Goal: Transaction & Acquisition: Purchase product/service

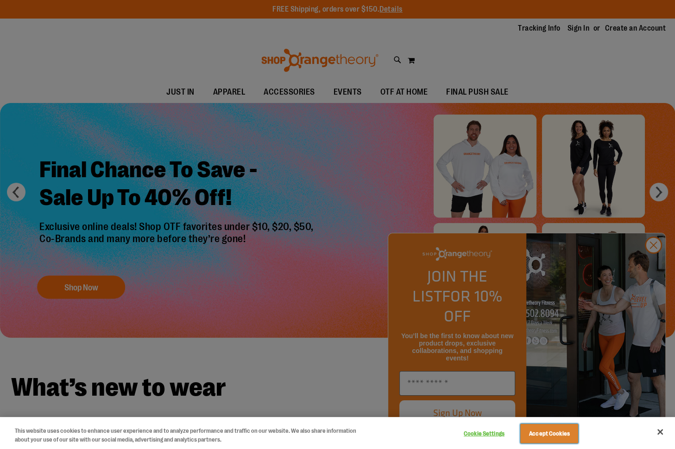
click at [556, 438] on button "Accept Cookies" at bounding box center [550, 433] width 58 height 19
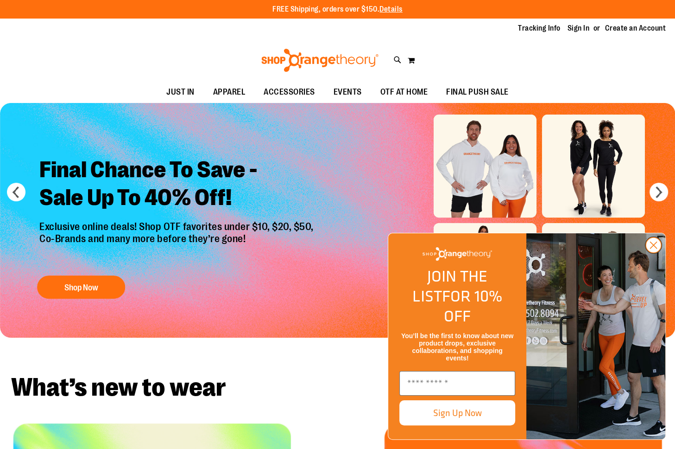
click at [649, 253] on circle "Close dialog" at bounding box center [653, 244] width 15 height 15
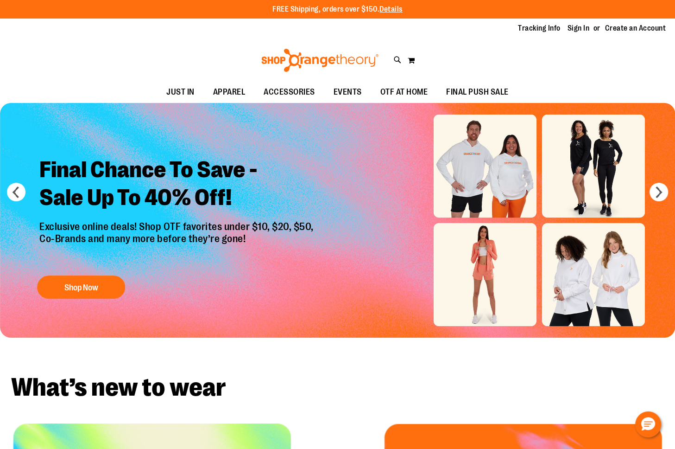
click at [103, 263] on p "Exclusive online deals! Shop OTF favorites under $10, $20, $50, Co-Brands and m…" at bounding box center [177, 243] width 291 height 45
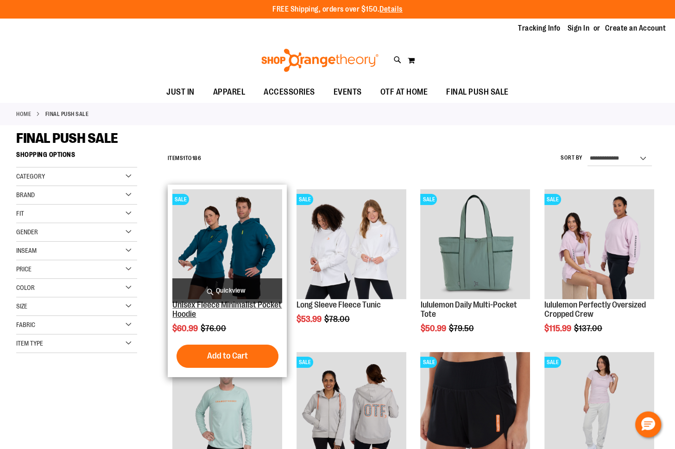
click at [189, 313] on div "**********" at bounding box center [337, 436] width 643 height 581
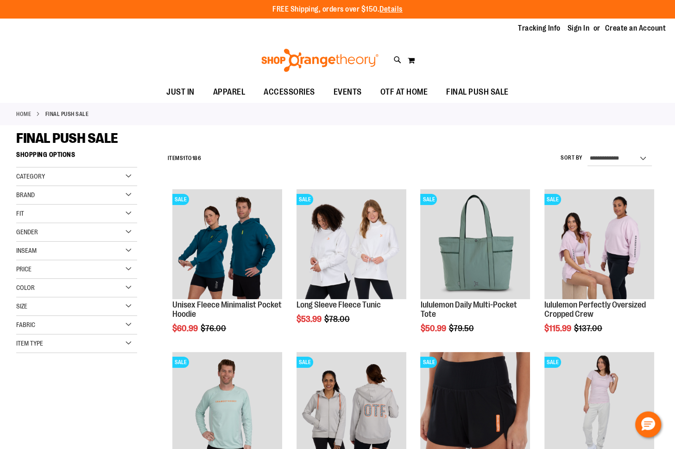
click at [233, 161] on div "**********" at bounding box center [411, 158] width 496 height 24
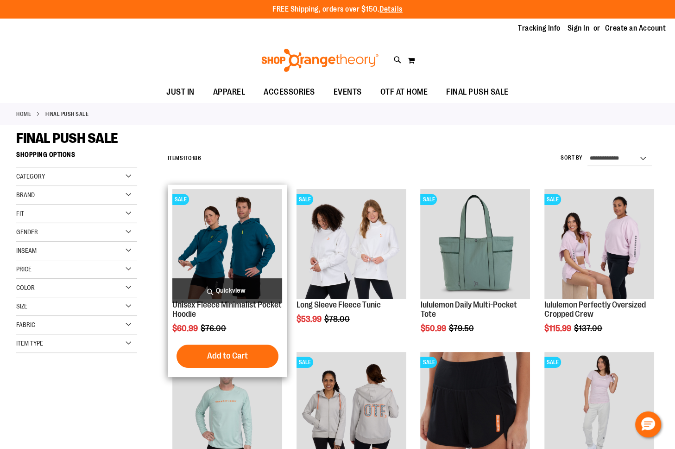
click at [222, 232] on img "product" at bounding box center [227, 244] width 110 height 110
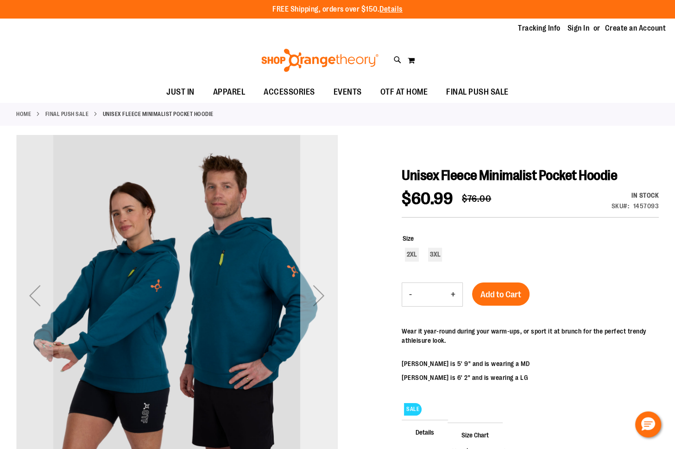
click at [320, 300] on div "Next" at bounding box center [318, 295] width 37 height 37
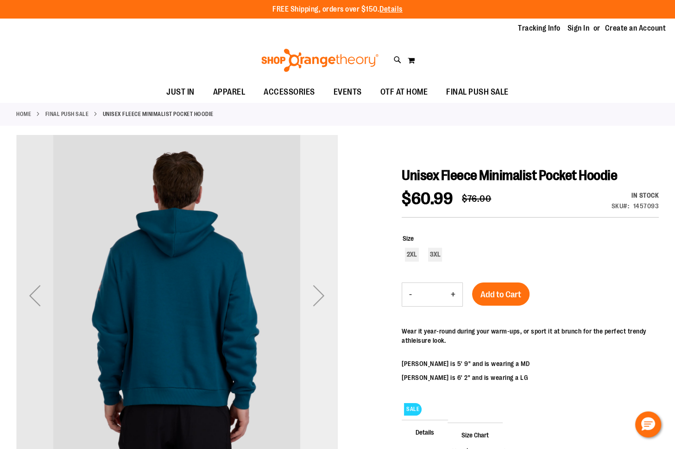
click at [320, 300] on div "Next" at bounding box center [318, 295] width 37 height 37
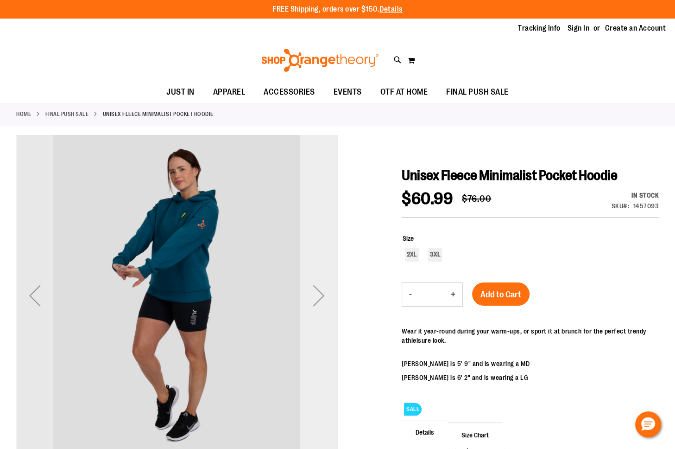
click at [320, 300] on div "Next" at bounding box center [318, 295] width 37 height 37
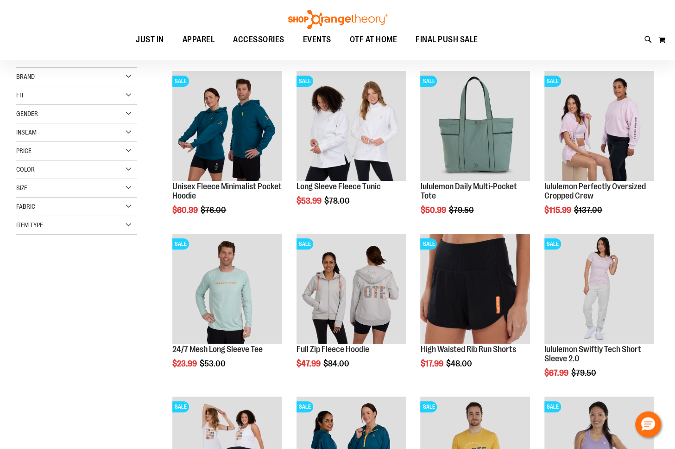
scroll to position [122, 0]
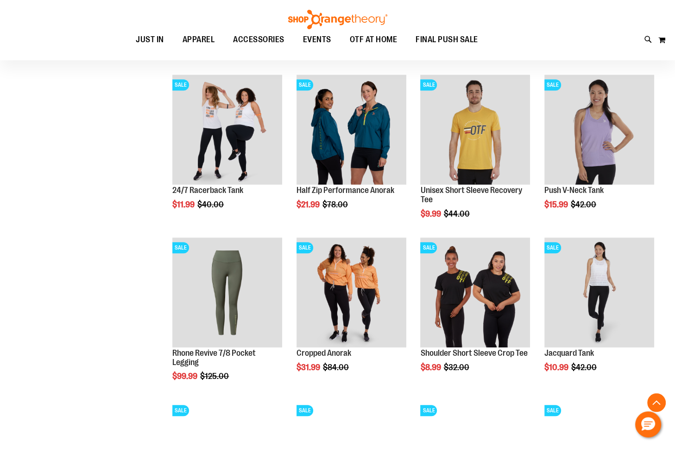
scroll to position [443, 0]
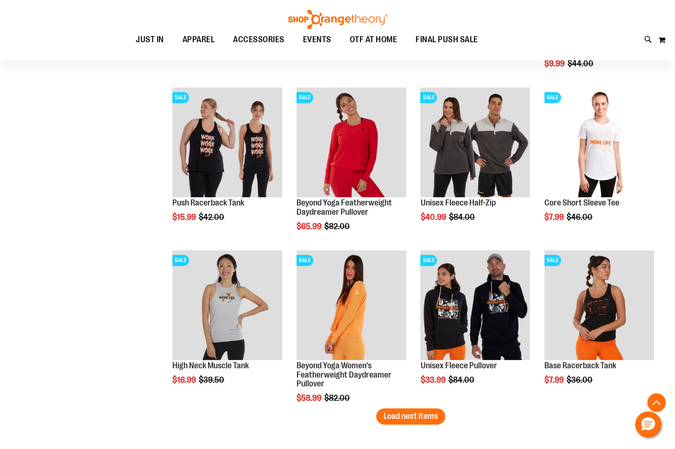
scroll to position [1425, 0]
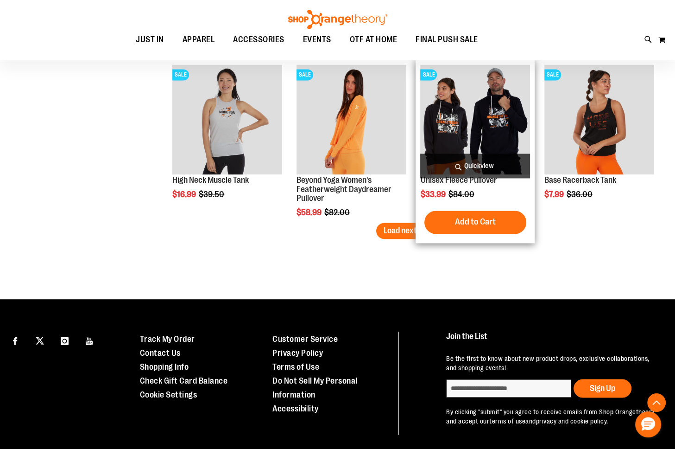
click at [470, 141] on img "product" at bounding box center [475, 119] width 110 height 110
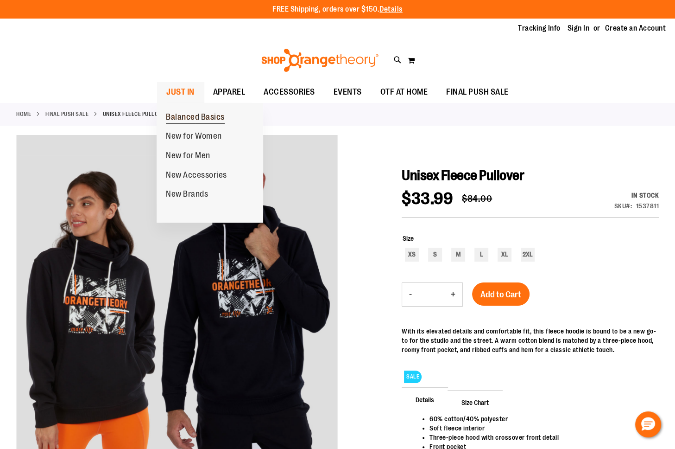
click at [198, 115] on span "Balanced Basics" at bounding box center [195, 118] width 59 height 12
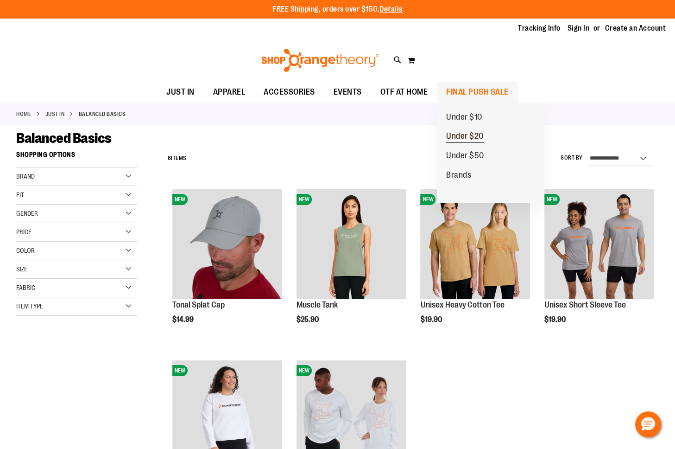
click at [483, 135] on span "Under $20" at bounding box center [465, 137] width 38 height 12
click at [454, 141] on span "Under $20" at bounding box center [465, 137] width 38 height 12
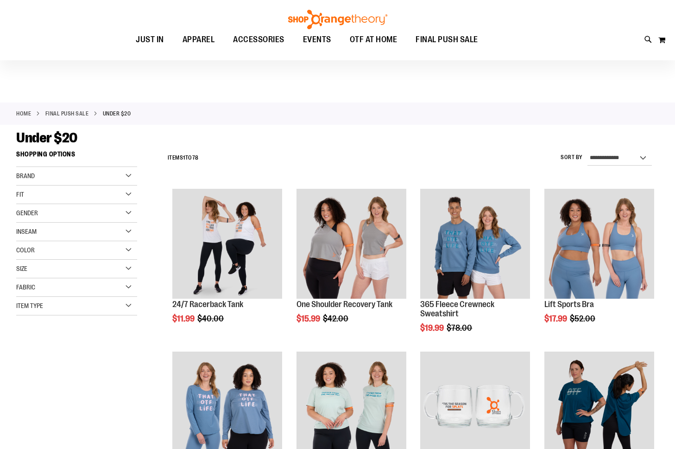
scroll to position [46, 0]
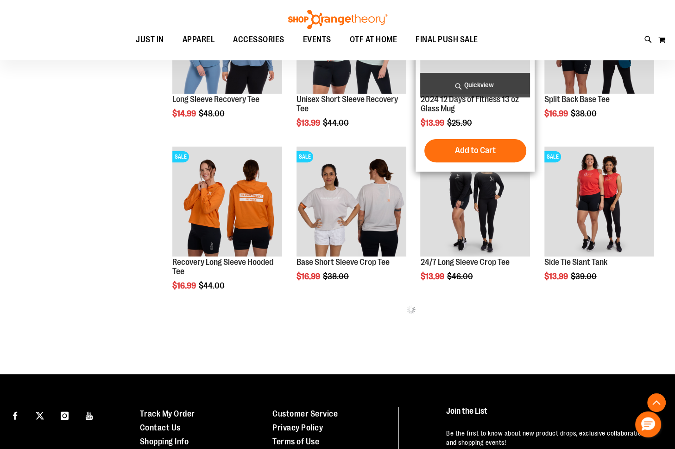
scroll to position [324, 0]
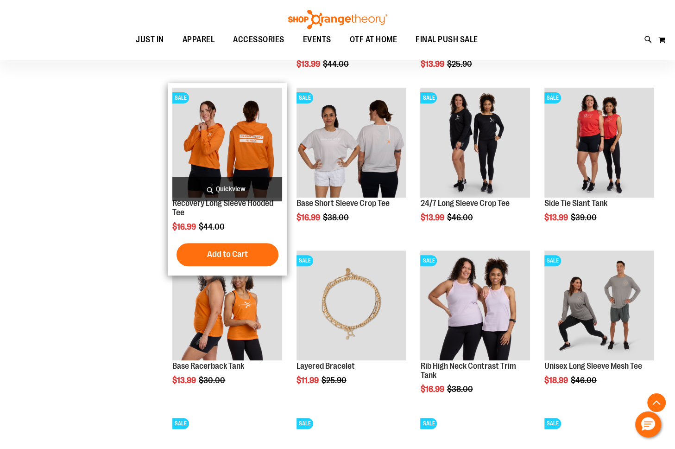
click at [235, 130] on img "product" at bounding box center [227, 143] width 110 height 110
